Goal: Information Seeking & Learning: Learn about a topic

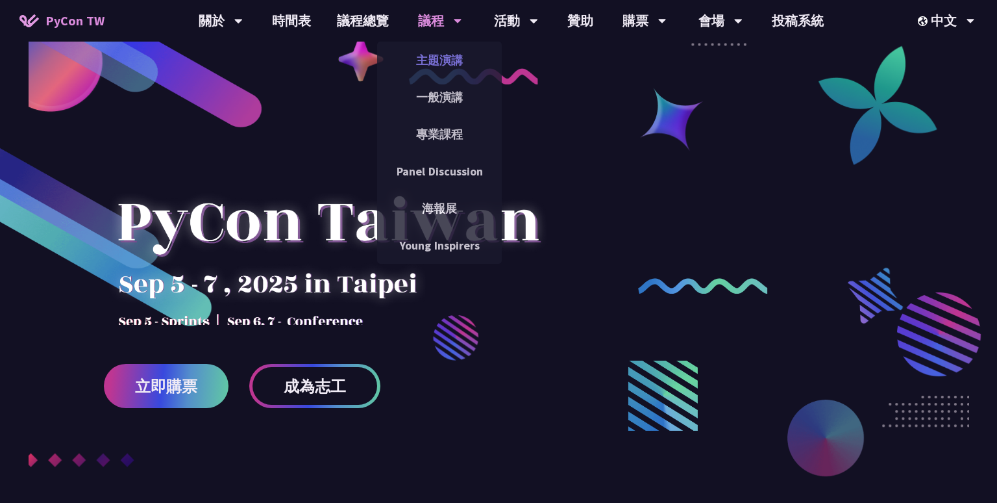
click at [438, 64] on link "主題演講" at bounding box center [439, 60] width 125 height 31
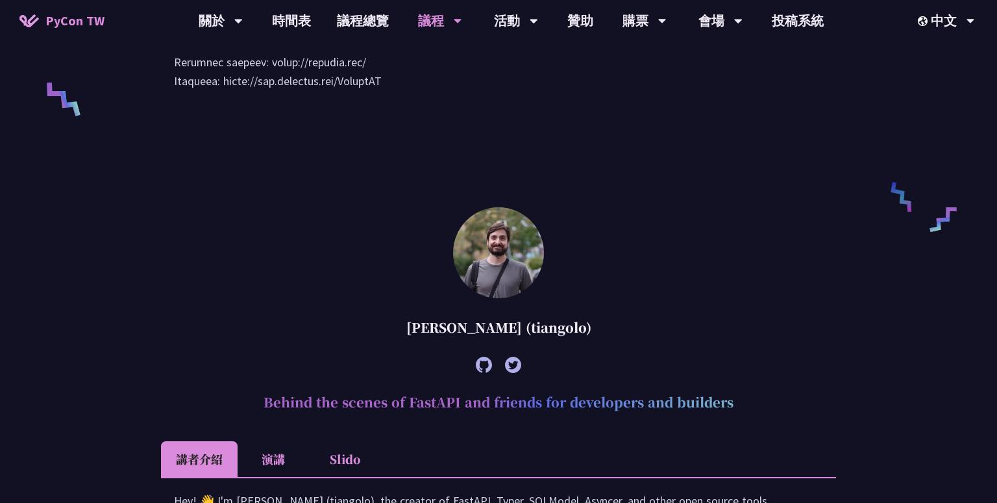
scroll to position [919, 0]
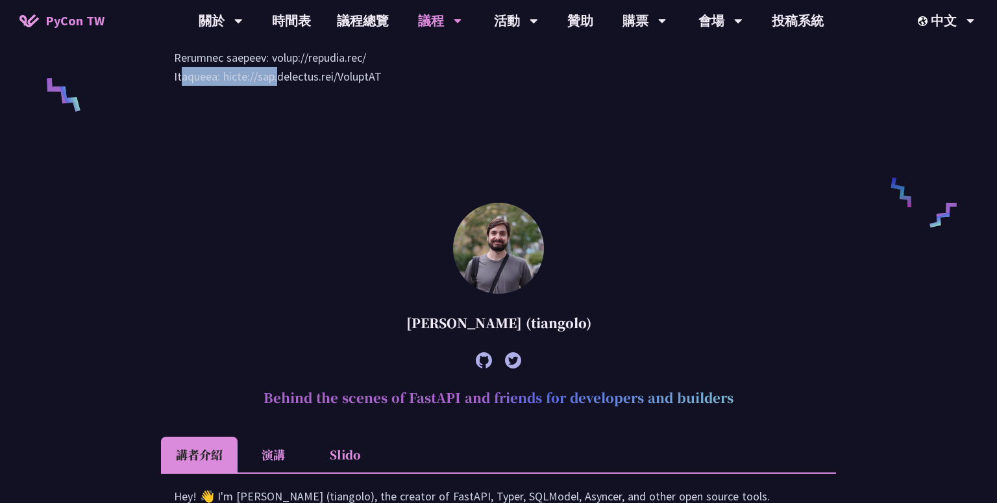
drag, startPoint x: 263, startPoint y: 170, endPoint x: 360, endPoint y: 169, distance: 97.4
click at [725, 295] on div "[PERSON_NAME] 當科技走進球場：21世紀運動數據科技的發展與創新 講者介紹 演講 Slido [PERSON_NAME] (tiangolo) B…" at bounding box center [498, 379] width 675 height 1869
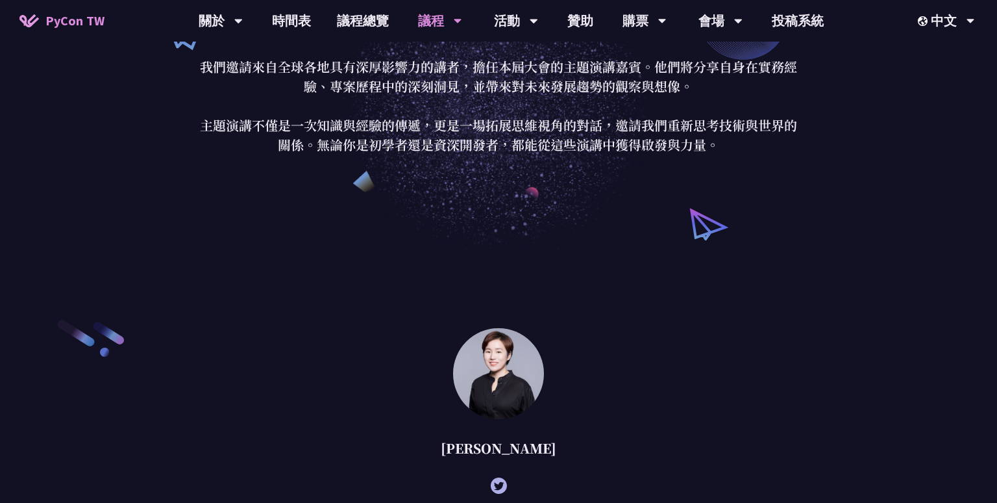
scroll to position [0, 0]
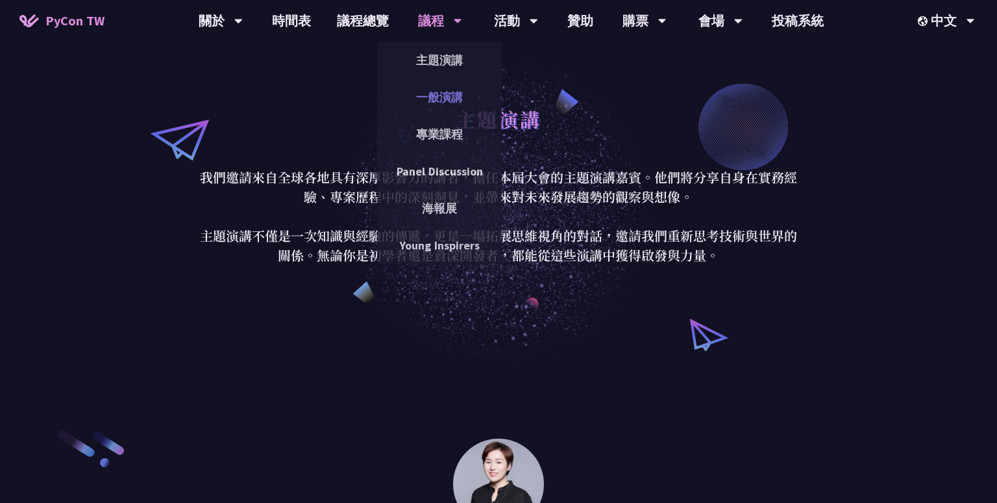
click at [438, 96] on link "一般演講" at bounding box center [439, 97] width 125 height 31
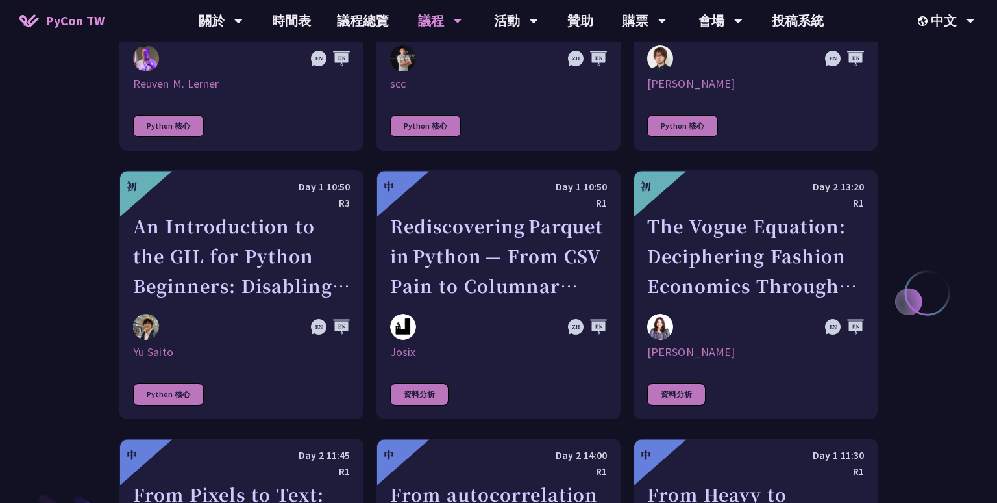
scroll to position [1686, 0]
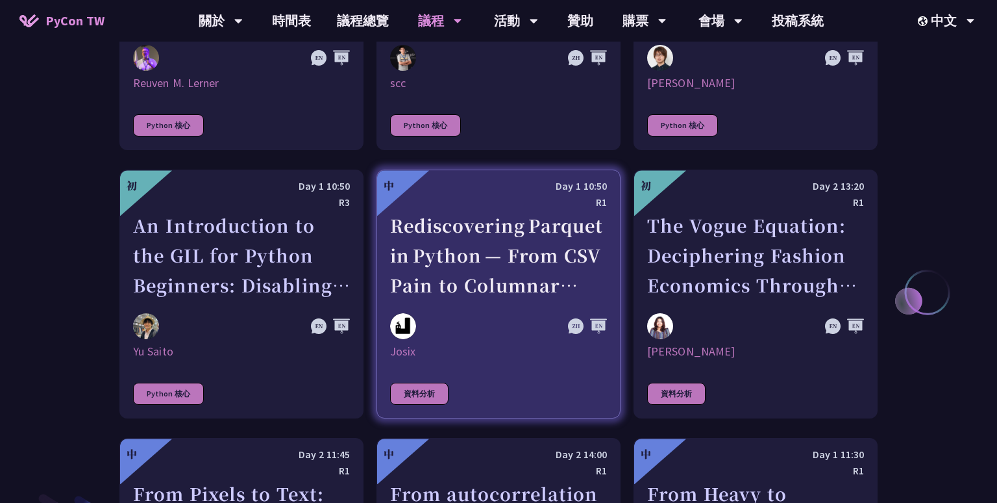
click at [562, 268] on div "Rediscovering Parquet in Python — From CSV Pain to Columnar Gain" at bounding box center [498, 255] width 217 height 90
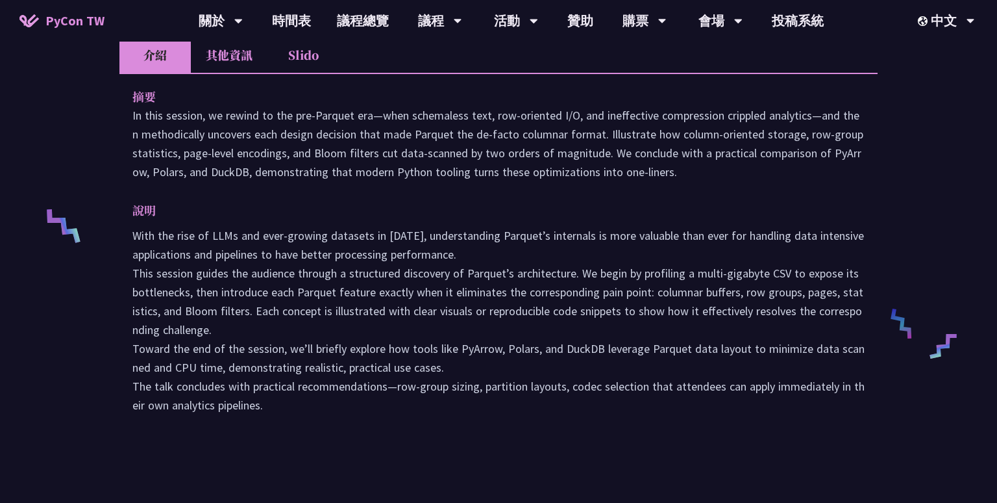
scroll to position [371, 0]
